Goal: Information Seeking & Learning: Learn about a topic

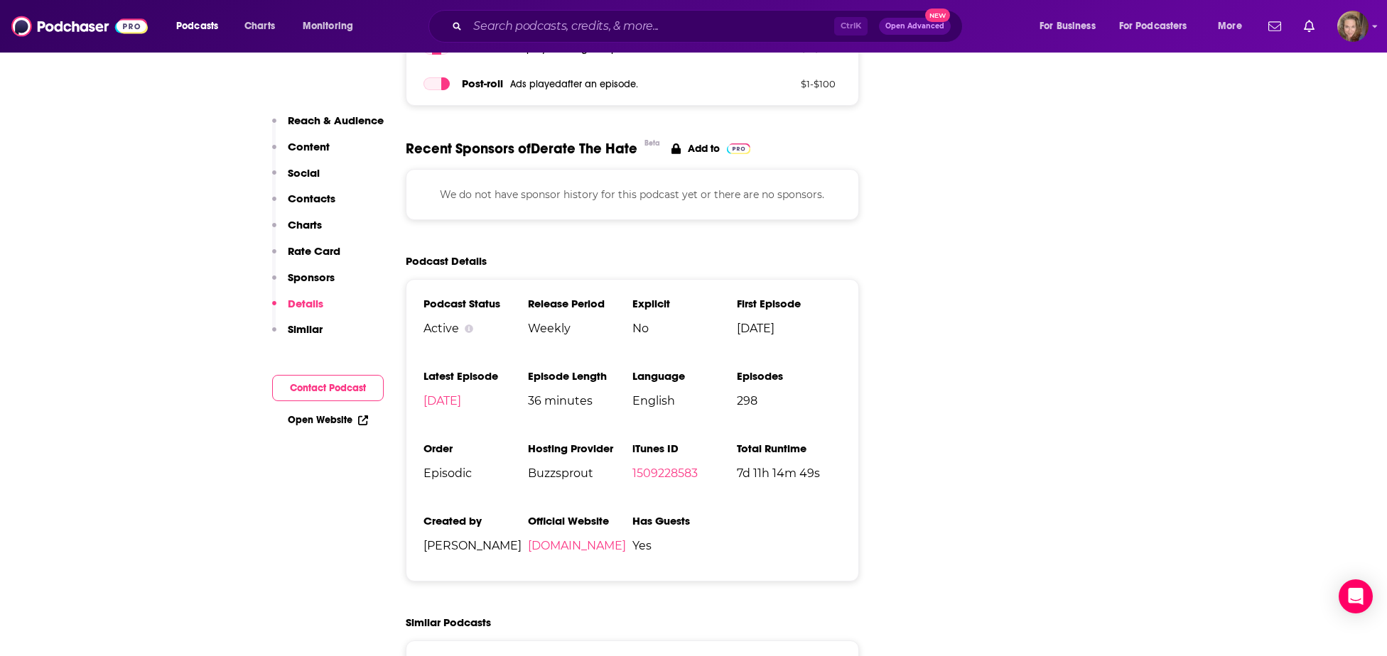
scroll to position [1915, 0]
click at [535, 28] on input "Search podcasts, credits, & more..." at bounding box center [650, 26] width 367 height 23
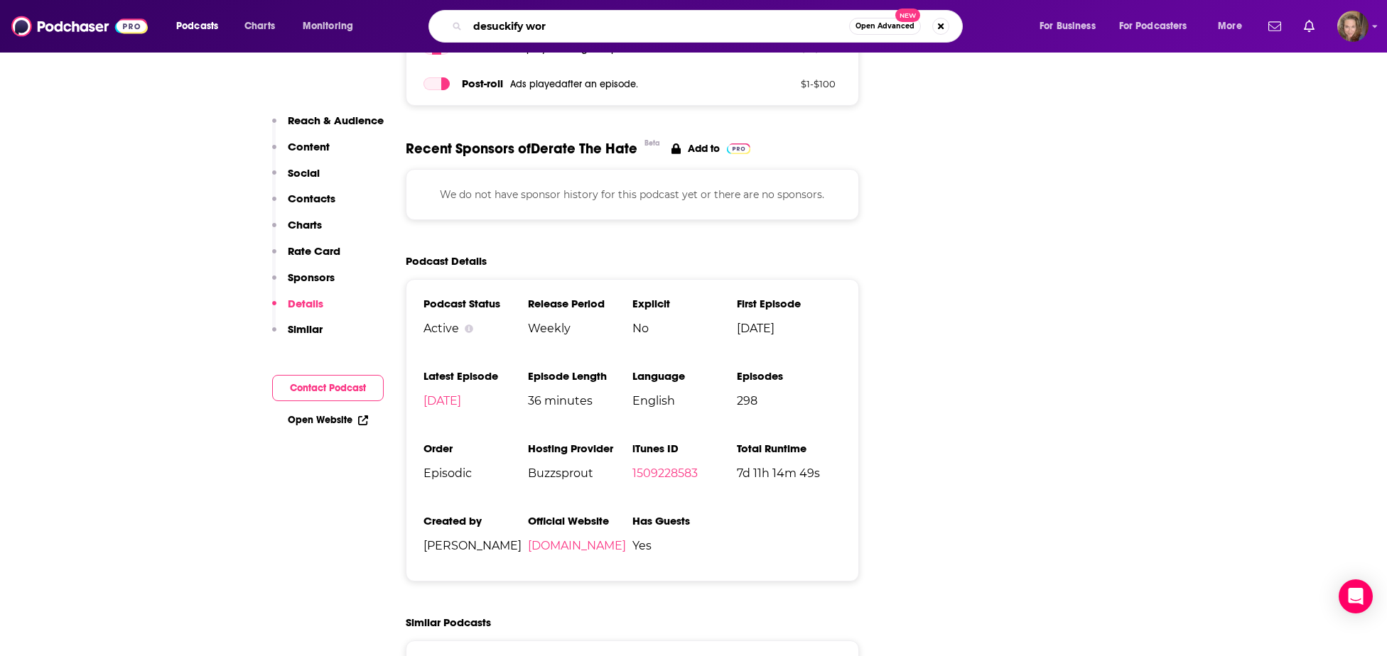
type input "desuckify work"
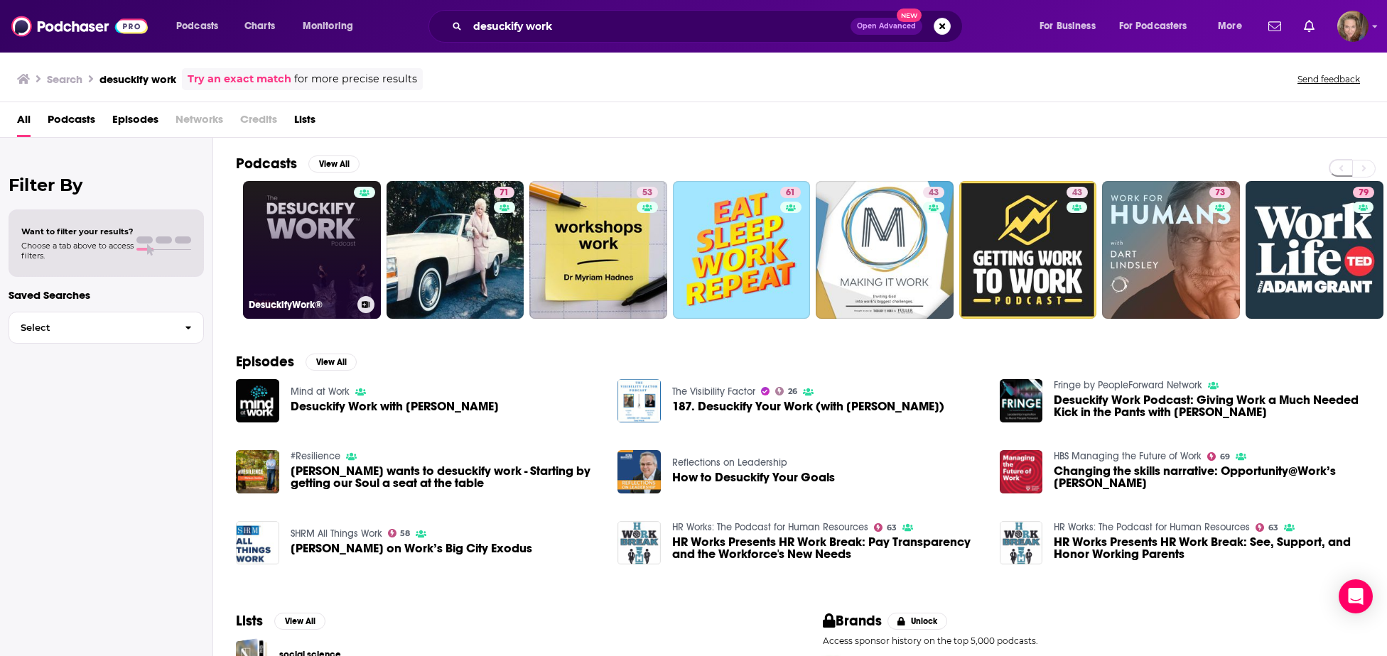
click at [272, 264] on link "DesuckifyWork®" at bounding box center [312, 250] width 138 height 138
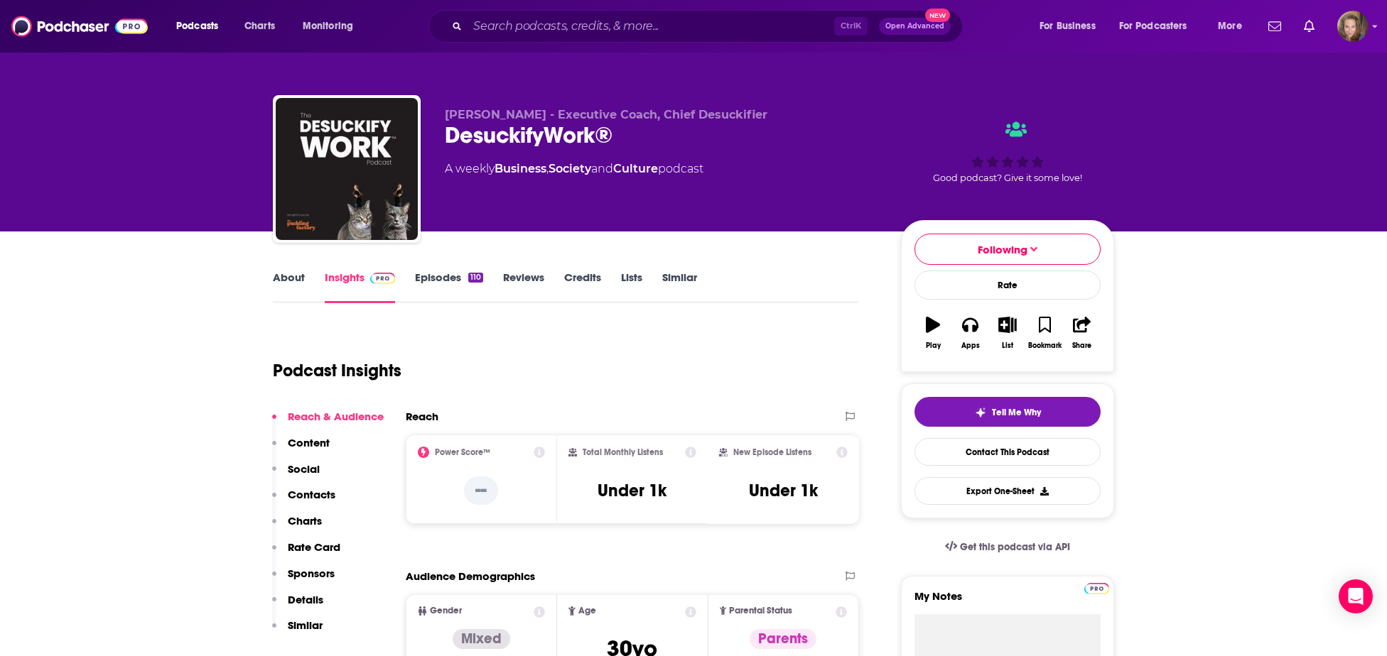
click at [444, 283] on link "Episodes 110" at bounding box center [449, 287] width 68 height 33
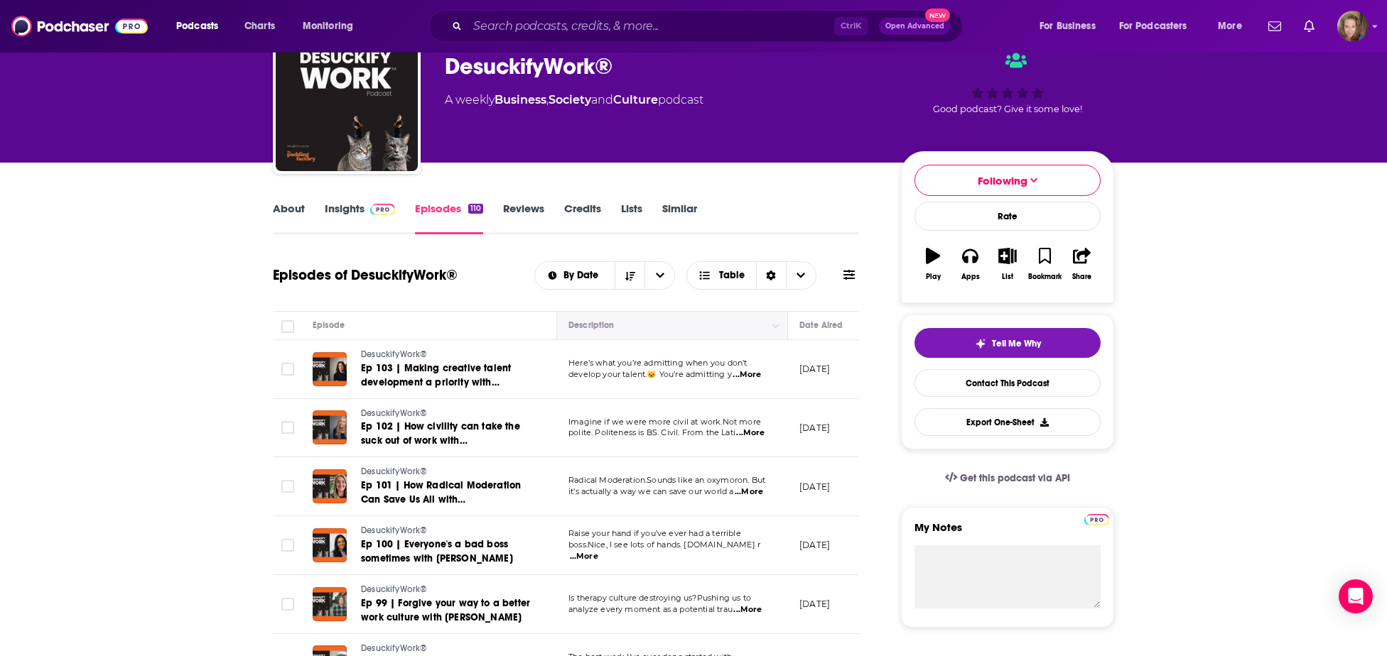
scroll to position [147, 0]
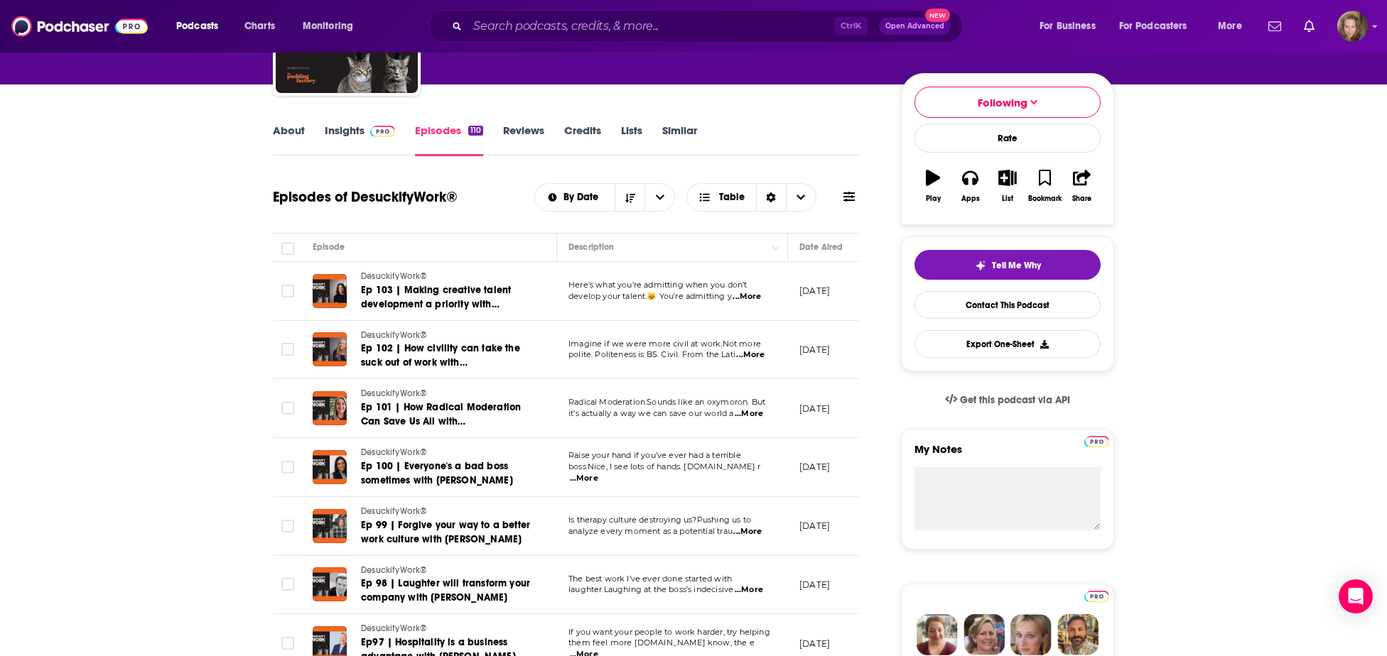
click at [347, 131] on link "Insights" at bounding box center [360, 140] width 70 height 33
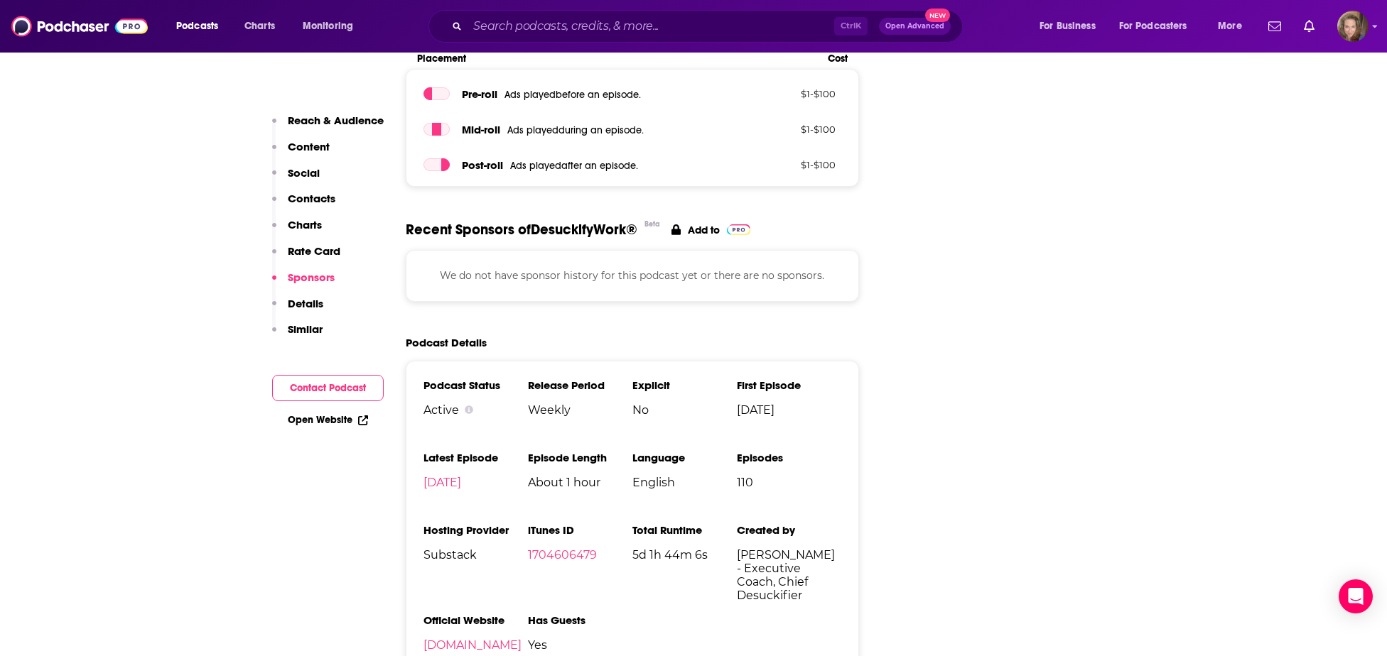
scroll to position [1915, 0]
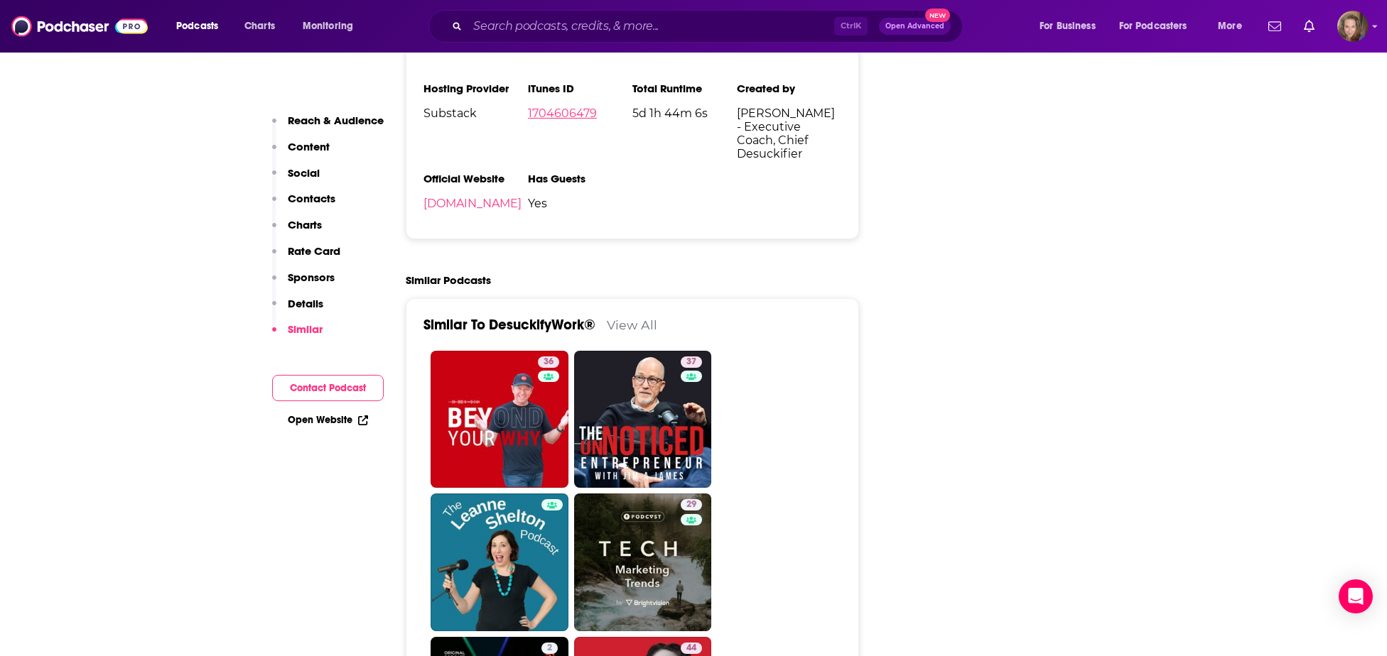
click at [552, 116] on link "1704606479" at bounding box center [562, 113] width 69 height 13
